Goal: Information Seeking & Learning: Learn about a topic

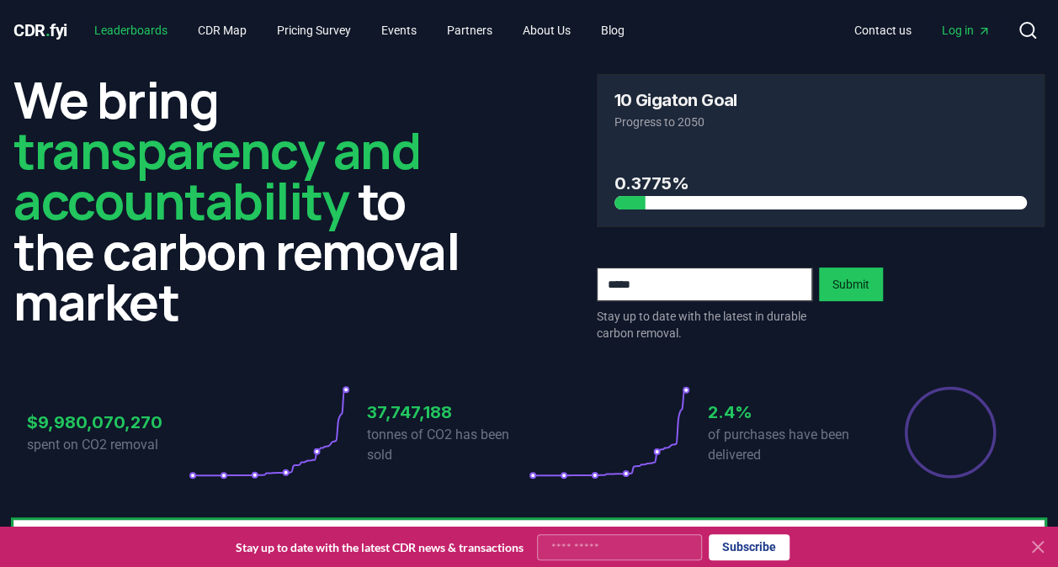
click at [117, 20] on link "Leaderboards" at bounding box center [131, 30] width 100 height 30
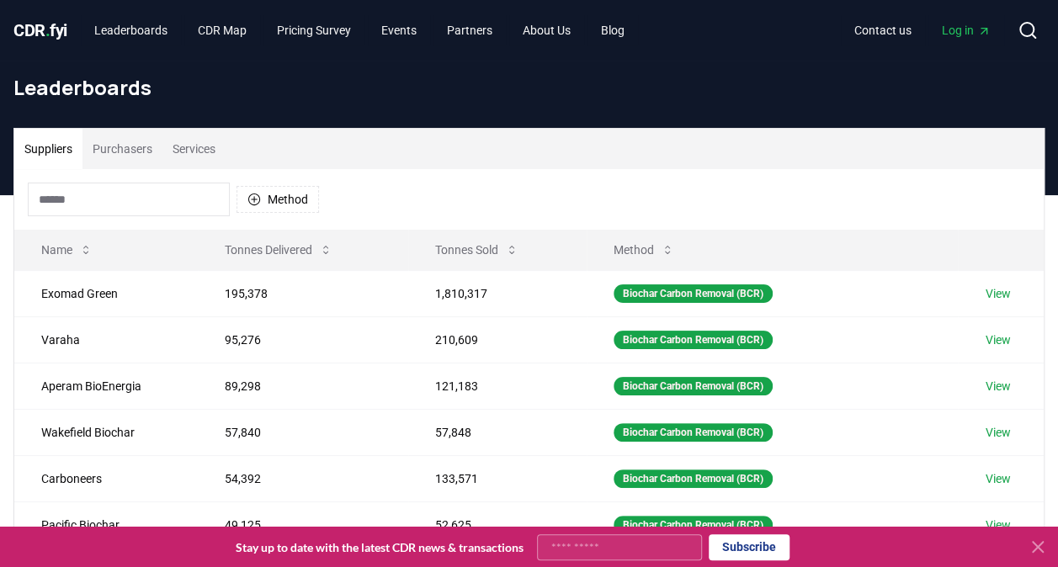
click at [190, 151] on button "Services" at bounding box center [193, 149] width 63 height 40
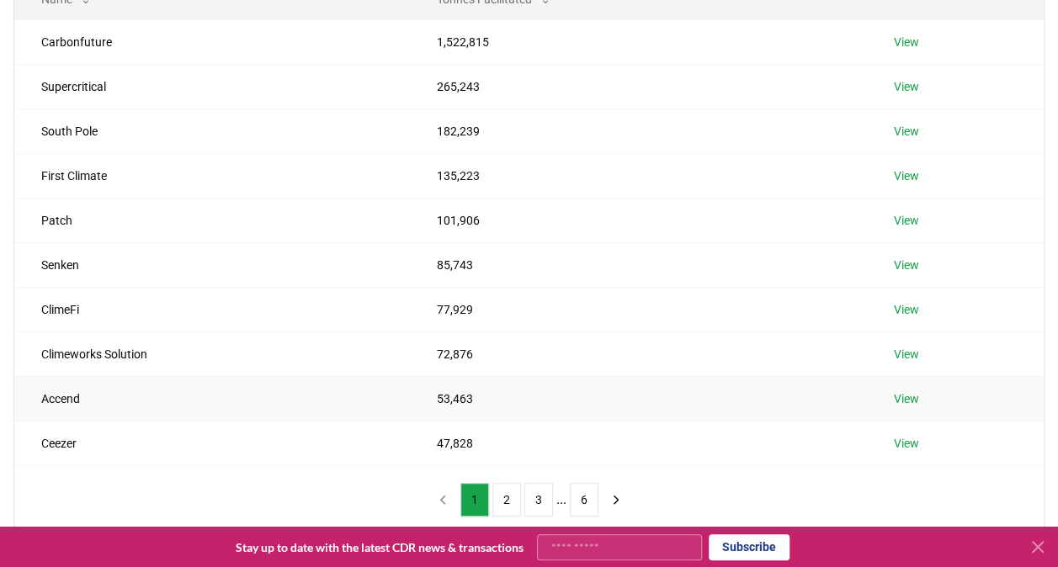
scroll to position [252, 0]
click at [495, 496] on button "2" at bounding box center [506, 499] width 29 height 34
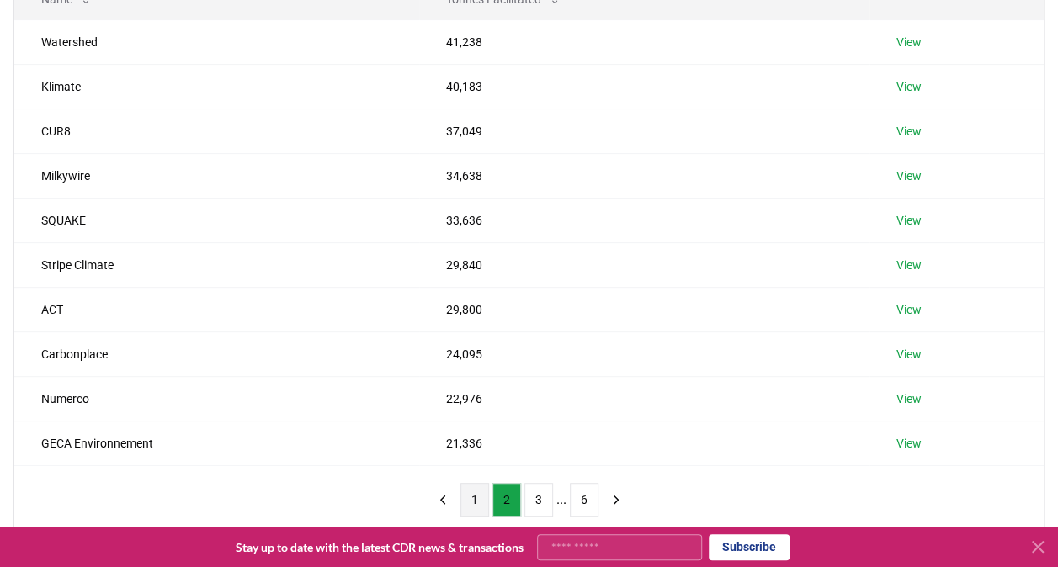
click at [480, 491] on button "1" at bounding box center [474, 500] width 29 height 34
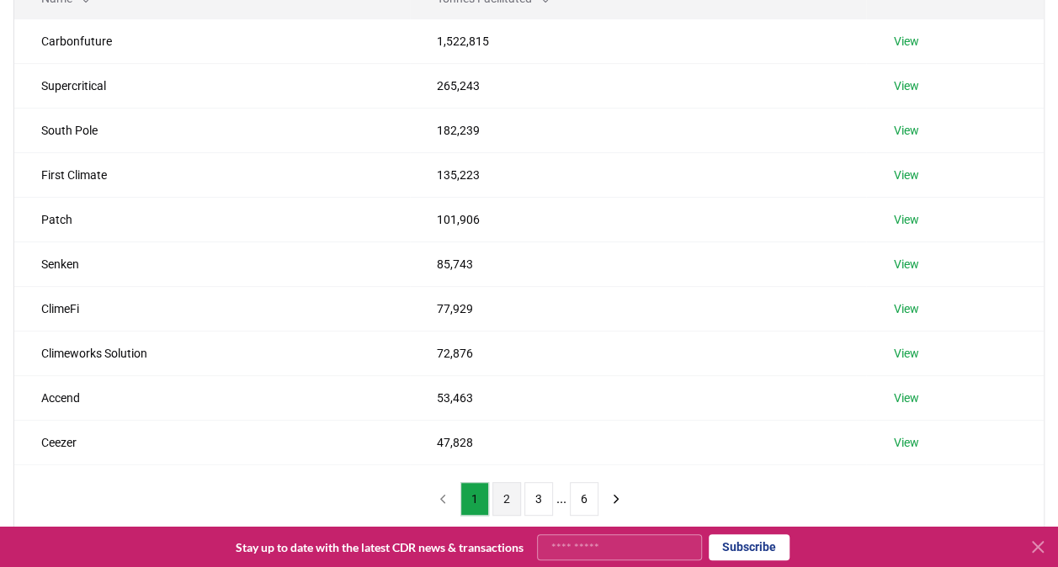
click at [505, 500] on button "2" at bounding box center [506, 499] width 29 height 34
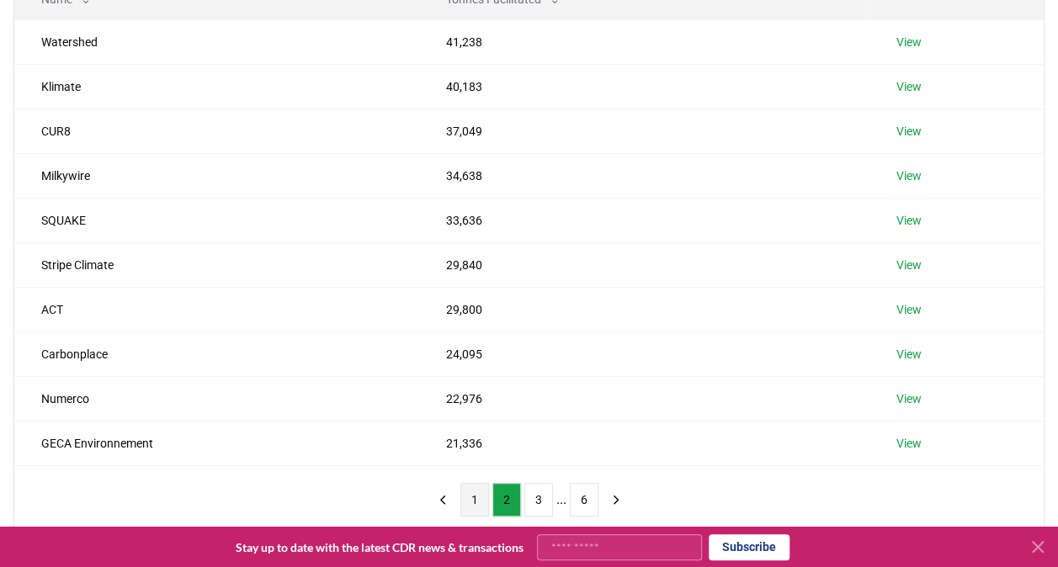
scroll to position [251, 0]
click at [472, 486] on button "1" at bounding box center [474, 500] width 29 height 34
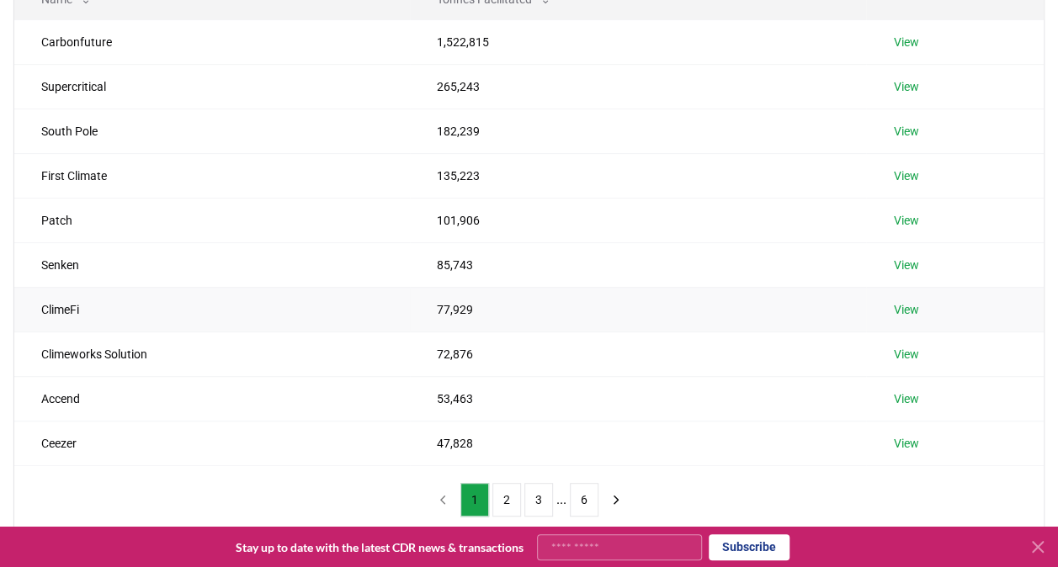
click at [902, 308] on link "View" at bounding box center [905, 309] width 25 height 17
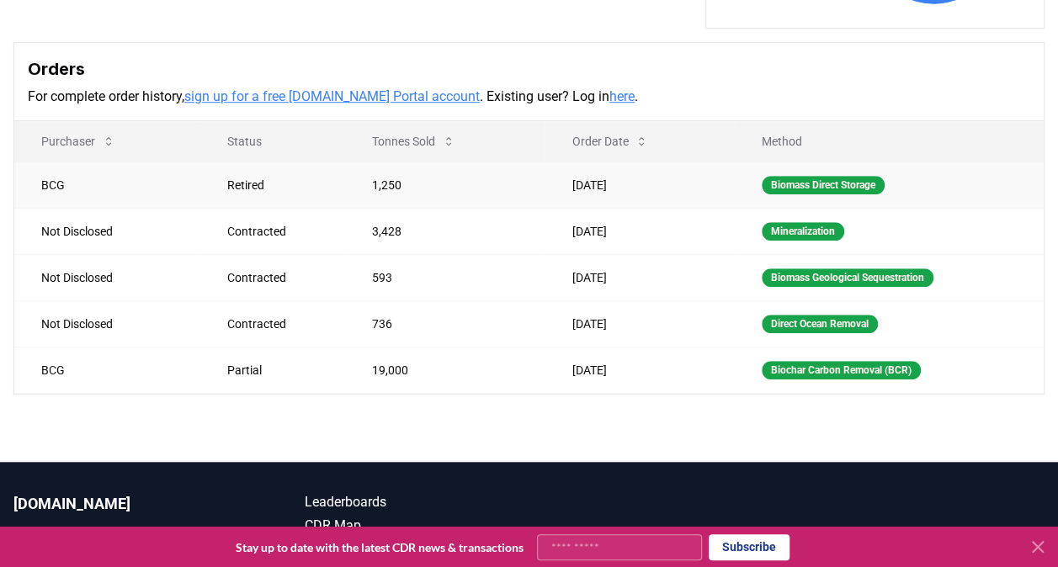
scroll to position [505, 0]
click at [446, 135] on icon at bounding box center [448, 141] width 13 height 13
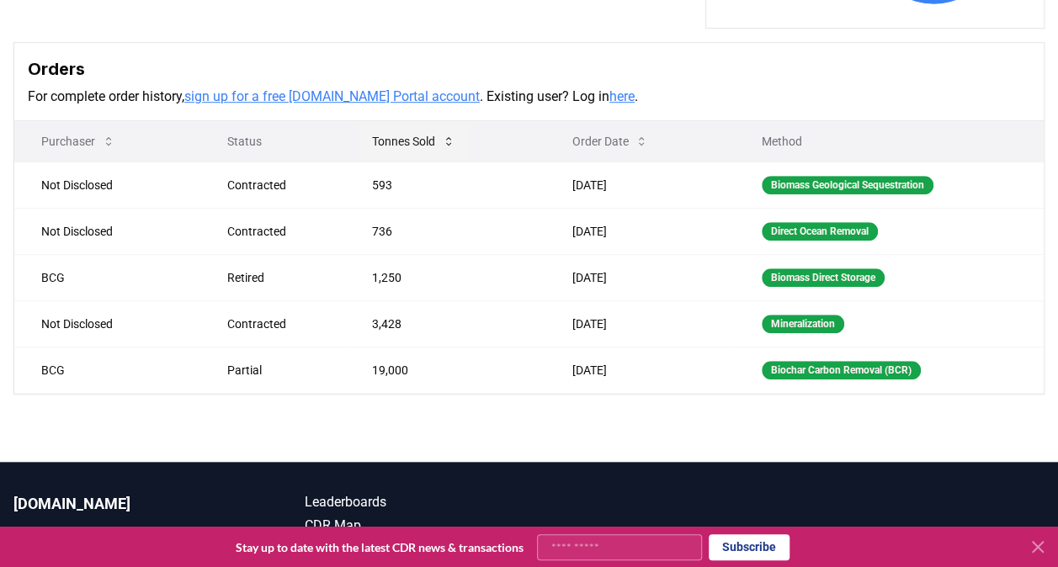
click at [443, 131] on button "Tonnes Sold" at bounding box center [413, 142] width 110 height 34
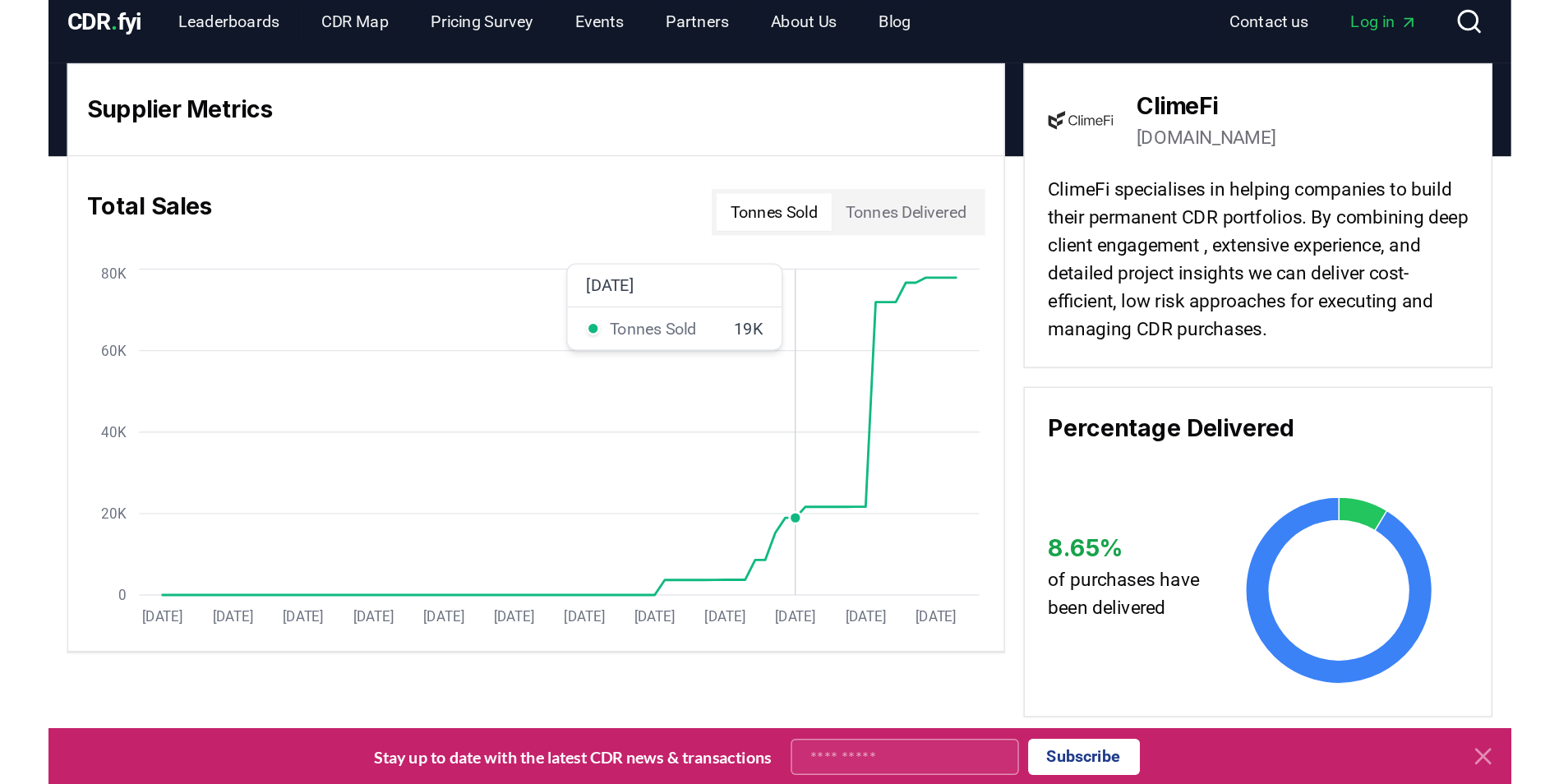
scroll to position [0, 0]
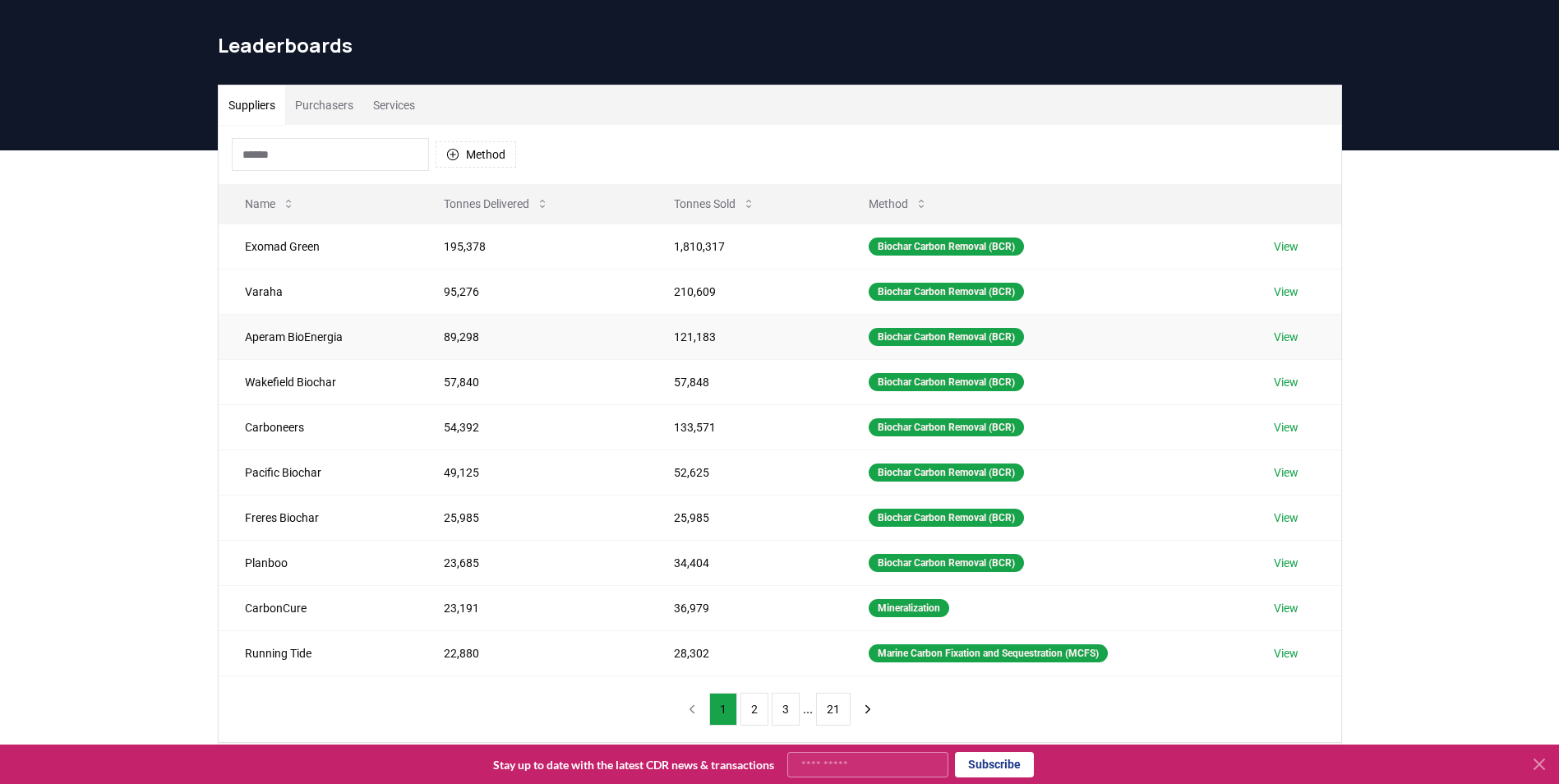
scroll to position [39, 0]
click at [417, 115] on button "Services" at bounding box center [394, 105] width 62 height 39
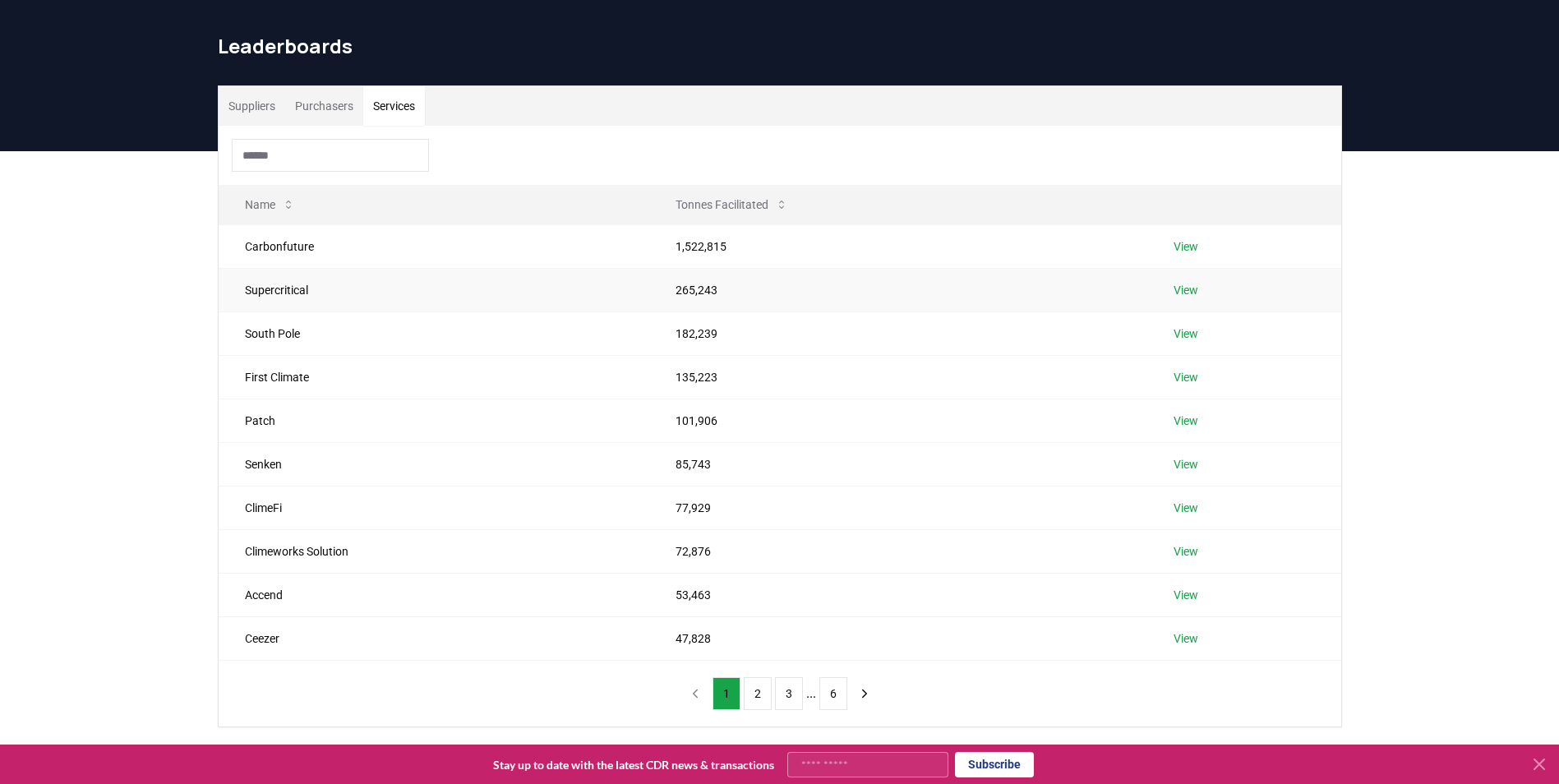
click at [1183, 288] on link "View" at bounding box center [1185, 290] width 24 height 17
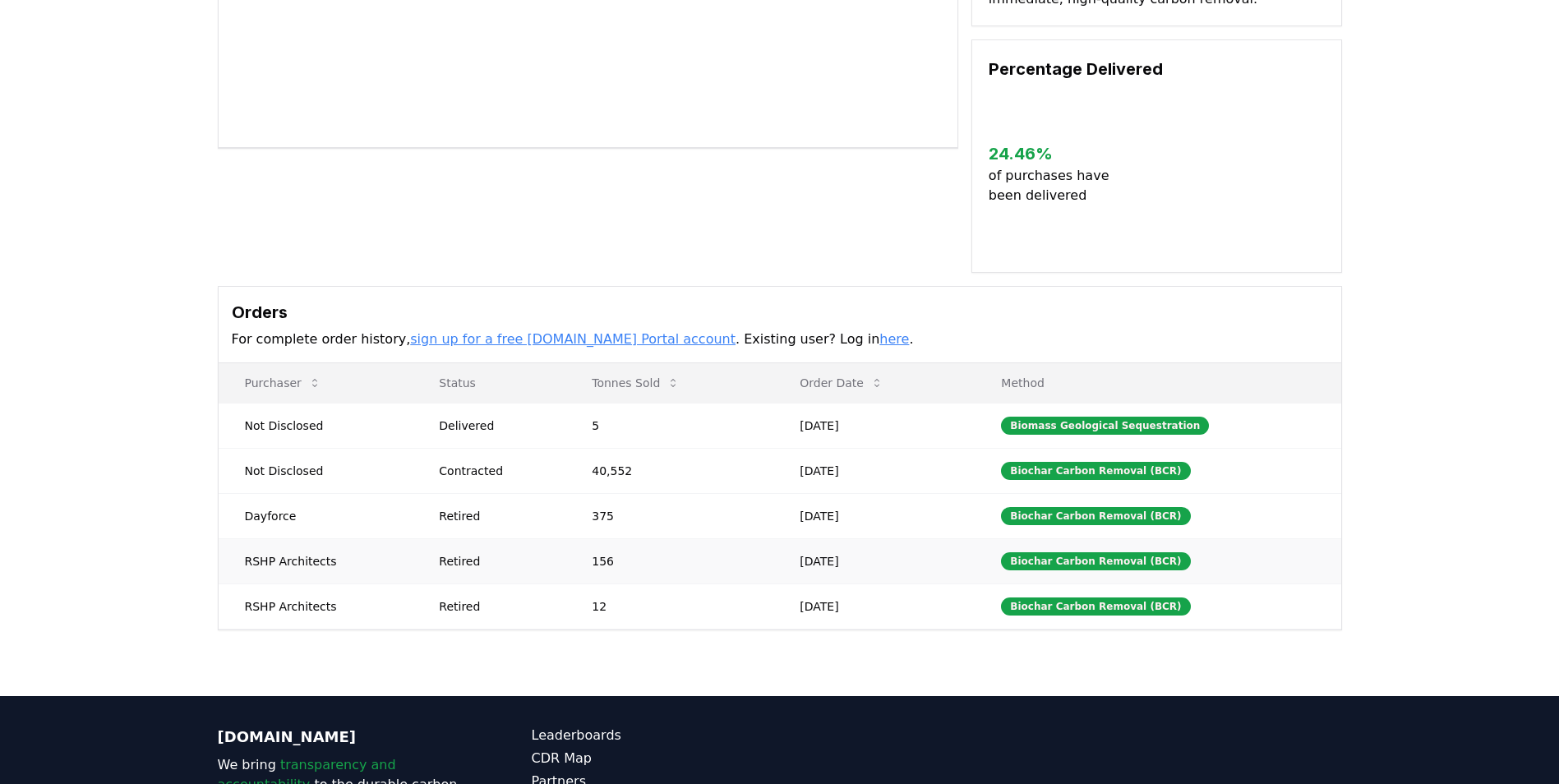
scroll to position [328, 0]
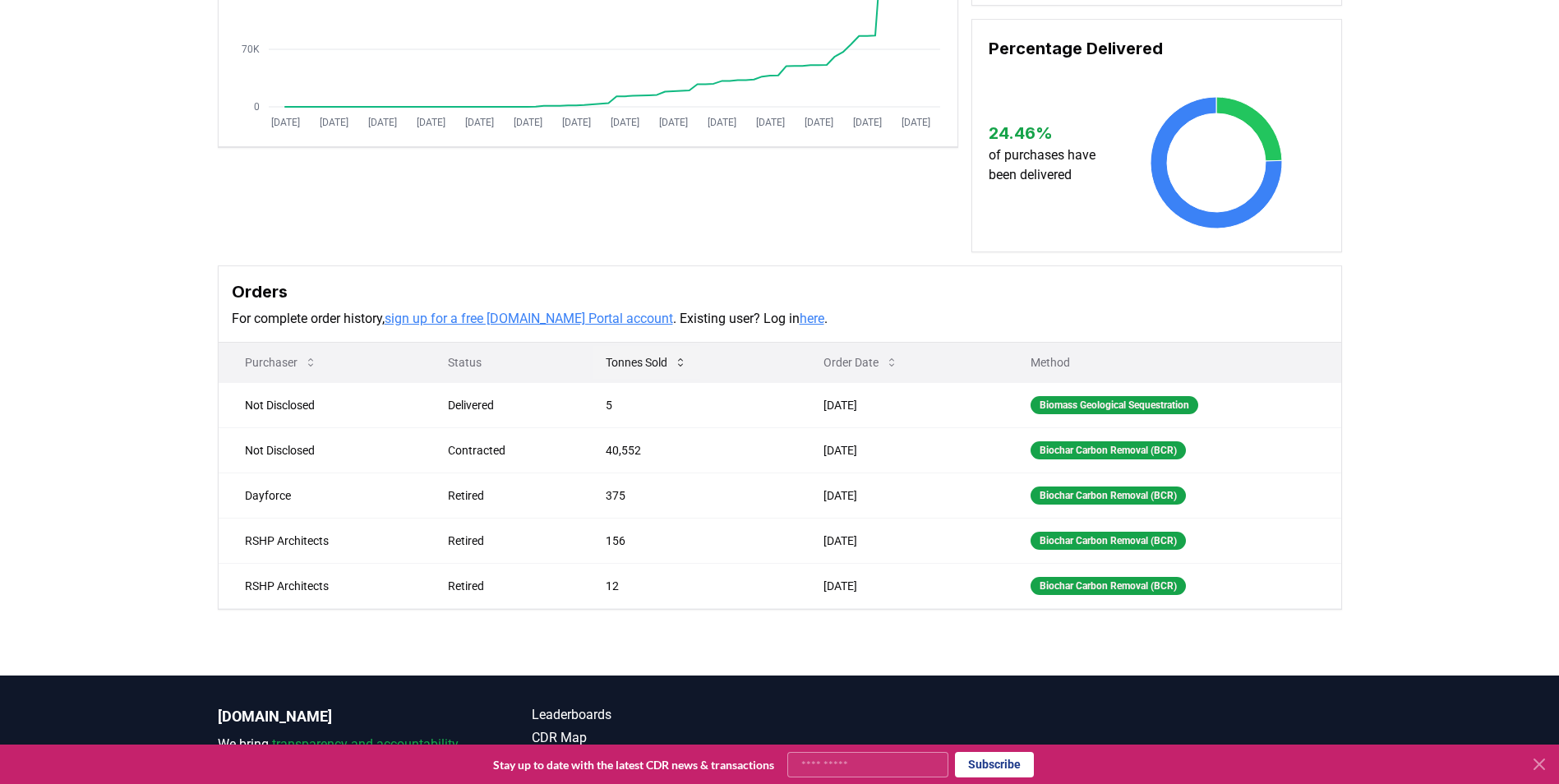
click at [678, 359] on icon at bounding box center [680, 362] width 5 height 8
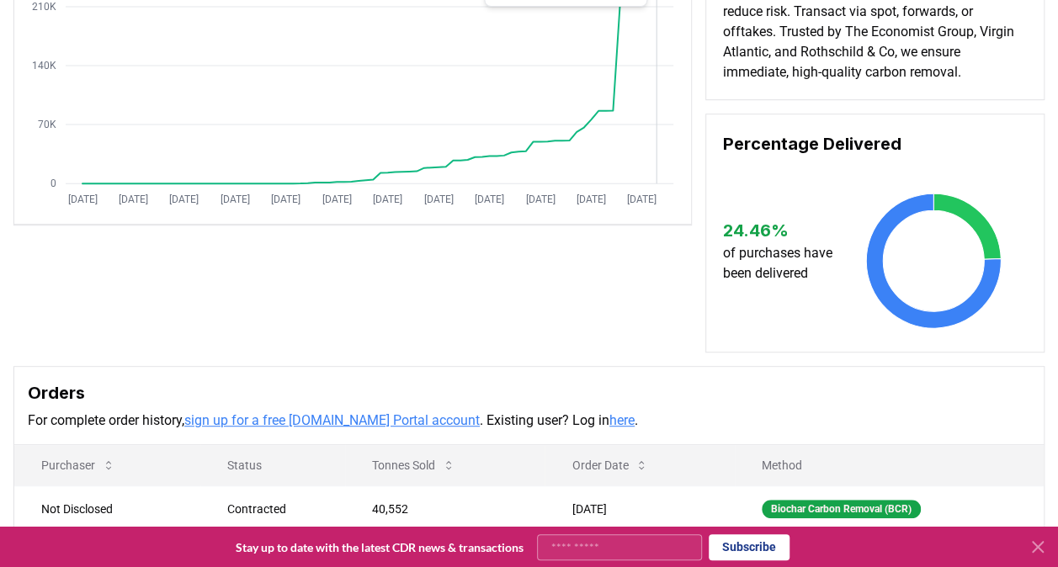
scroll to position [258, 0]
